Goal: Task Accomplishment & Management: Manage account settings

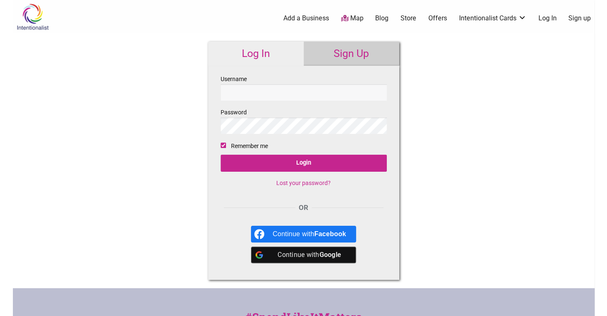
click at [480, 107] on div "Intentionalist Spend like it matters 0 Add a Business Map Blog Store Offers Int…" at bounding box center [304, 248] width 582 height 497
click at [277, 88] on input "Username" at bounding box center [304, 92] width 166 height 16
click at [349, 18] on link "Map" at bounding box center [352, 19] width 22 height 10
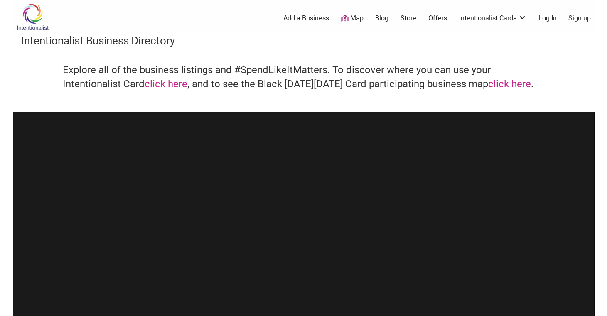
click at [514, 18] on link "Intentionalist Cards" at bounding box center [492, 18] width 67 height 9
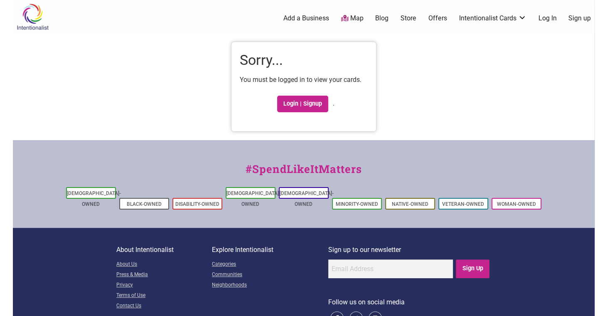
click at [349, 17] on link "Map" at bounding box center [352, 19] width 22 height 10
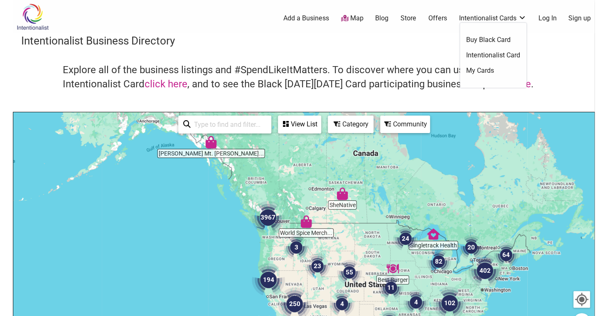
click at [510, 15] on link "Intentionalist Cards" at bounding box center [492, 18] width 67 height 9
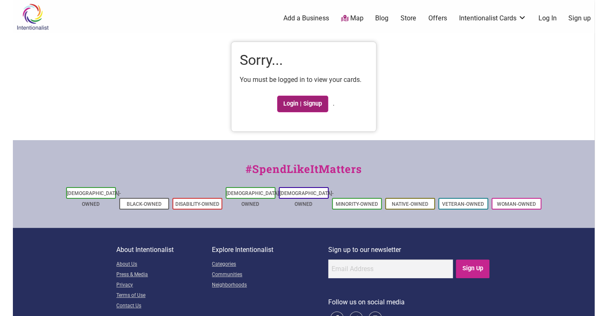
click at [299, 103] on link "Login | Signup" at bounding box center [303, 104] width 52 height 17
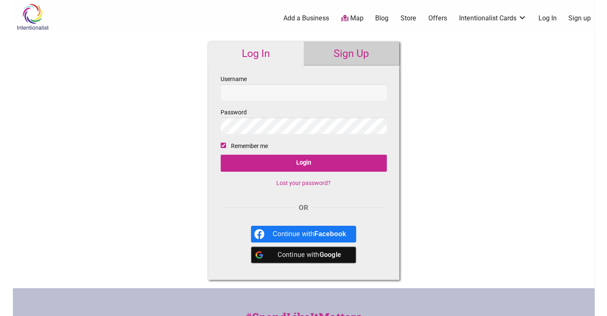
click at [306, 183] on link "Lost your password?" at bounding box center [304, 183] width 54 height 7
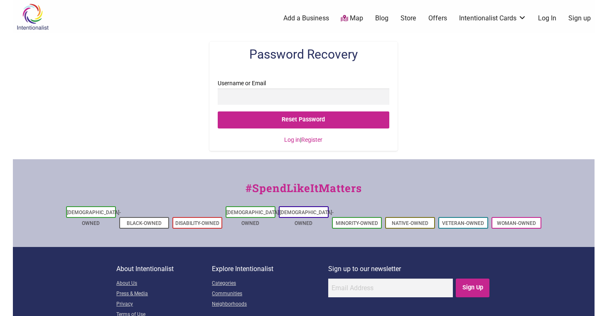
click at [299, 96] on input "Username or Email" at bounding box center [304, 97] width 172 height 16
type input "mmabrey"
click at [218, 111] on input "Reset Password" at bounding box center [304, 119] width 172 height 17
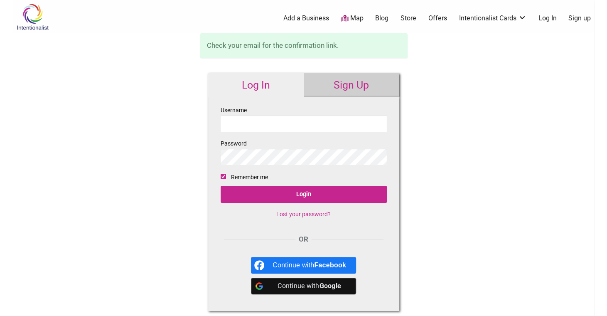
click at [323, 126] on input "Username" at bounding box center [304, 124] width 166 height 16
